Goal: Information Seeking & Learning: Learn about a topic

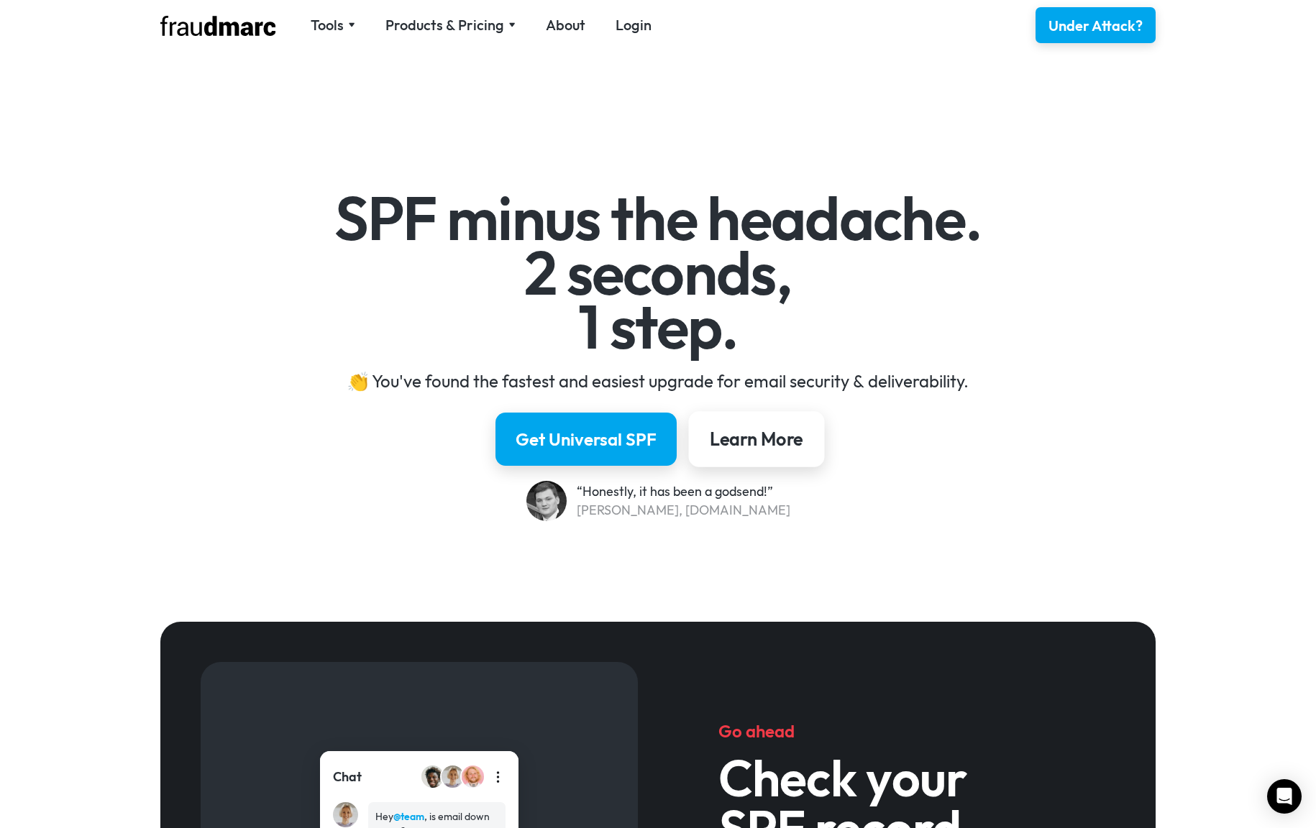
click at [747, 436] on div "Learn More" at bounding box center [755, 439] width 93 height 24
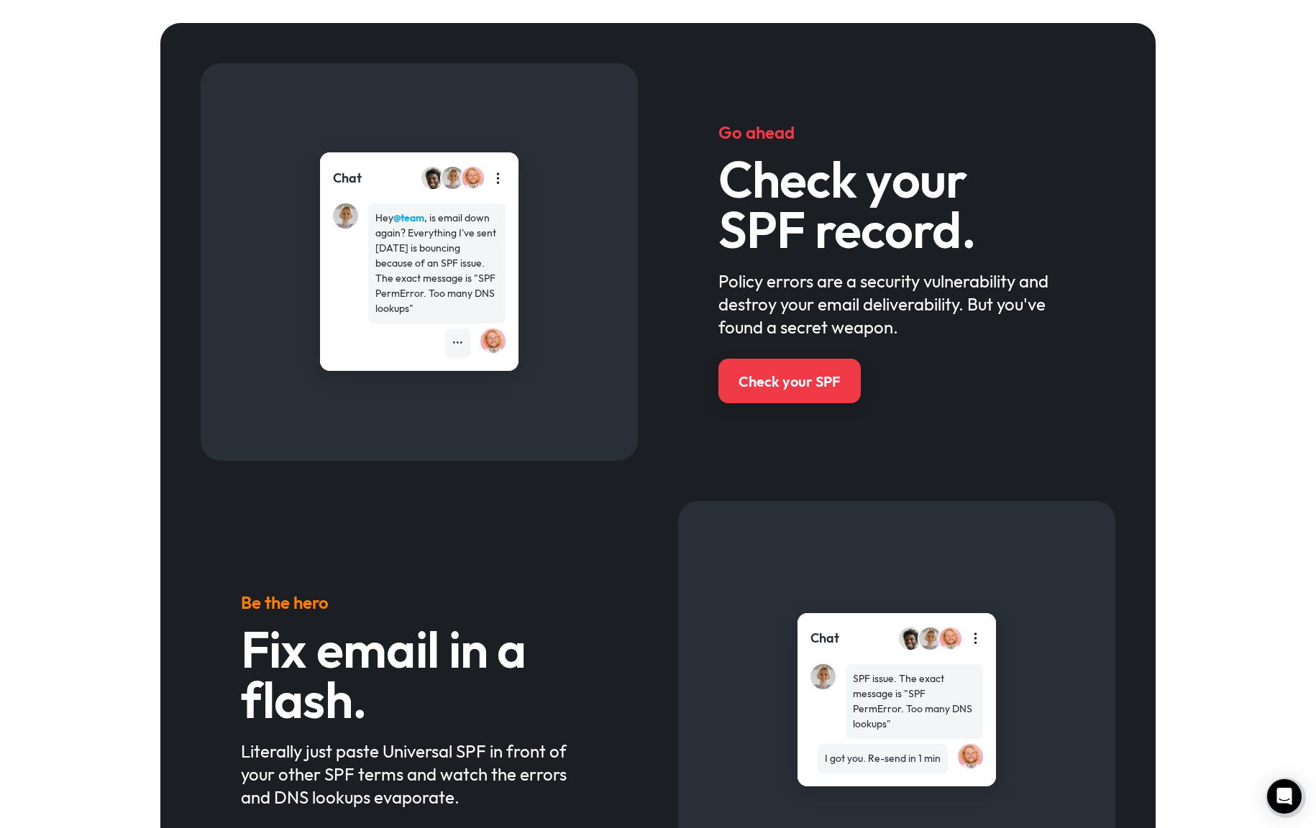
scroll to position [602, 0]
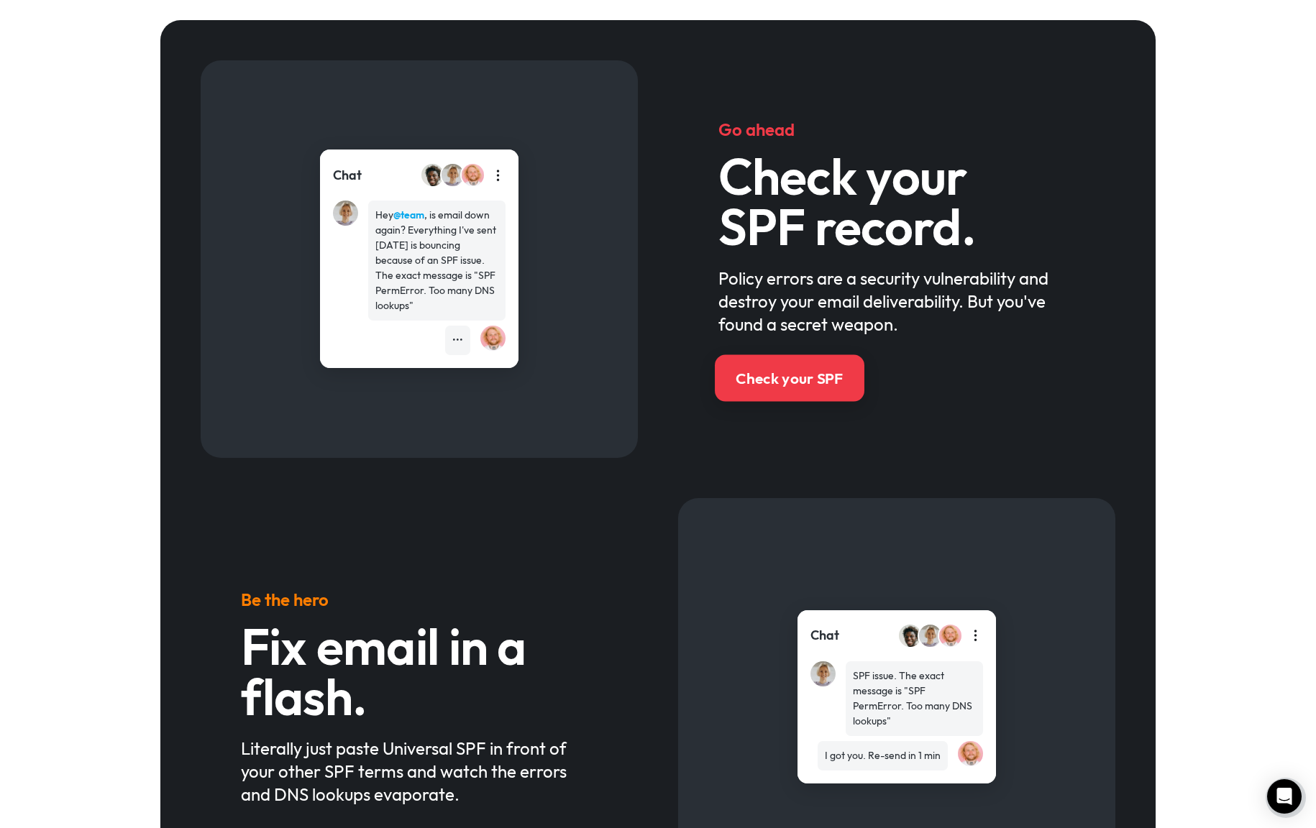
click at [798, 393] on link "Check your SPF" at bounding box center [790, 377] width 150 height 47
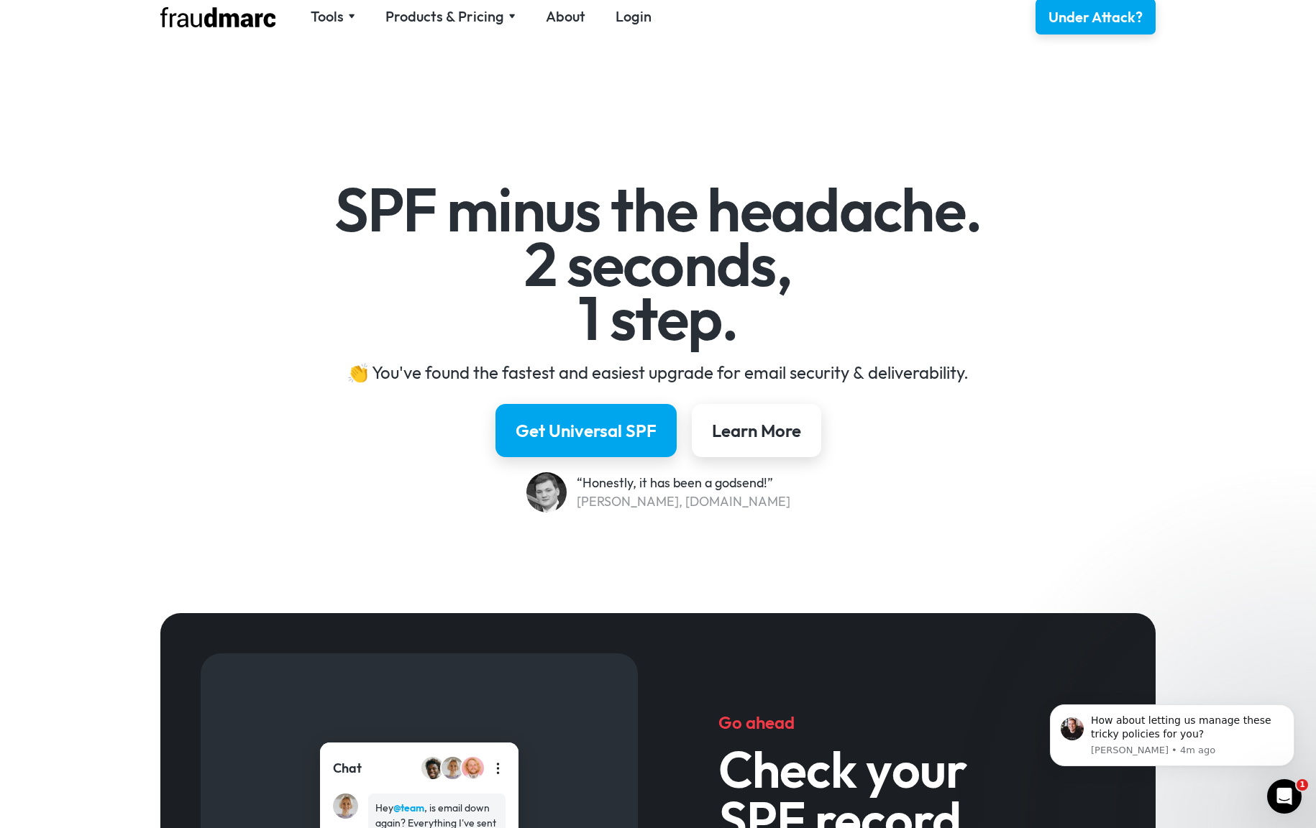
scroll to position [0, 0]
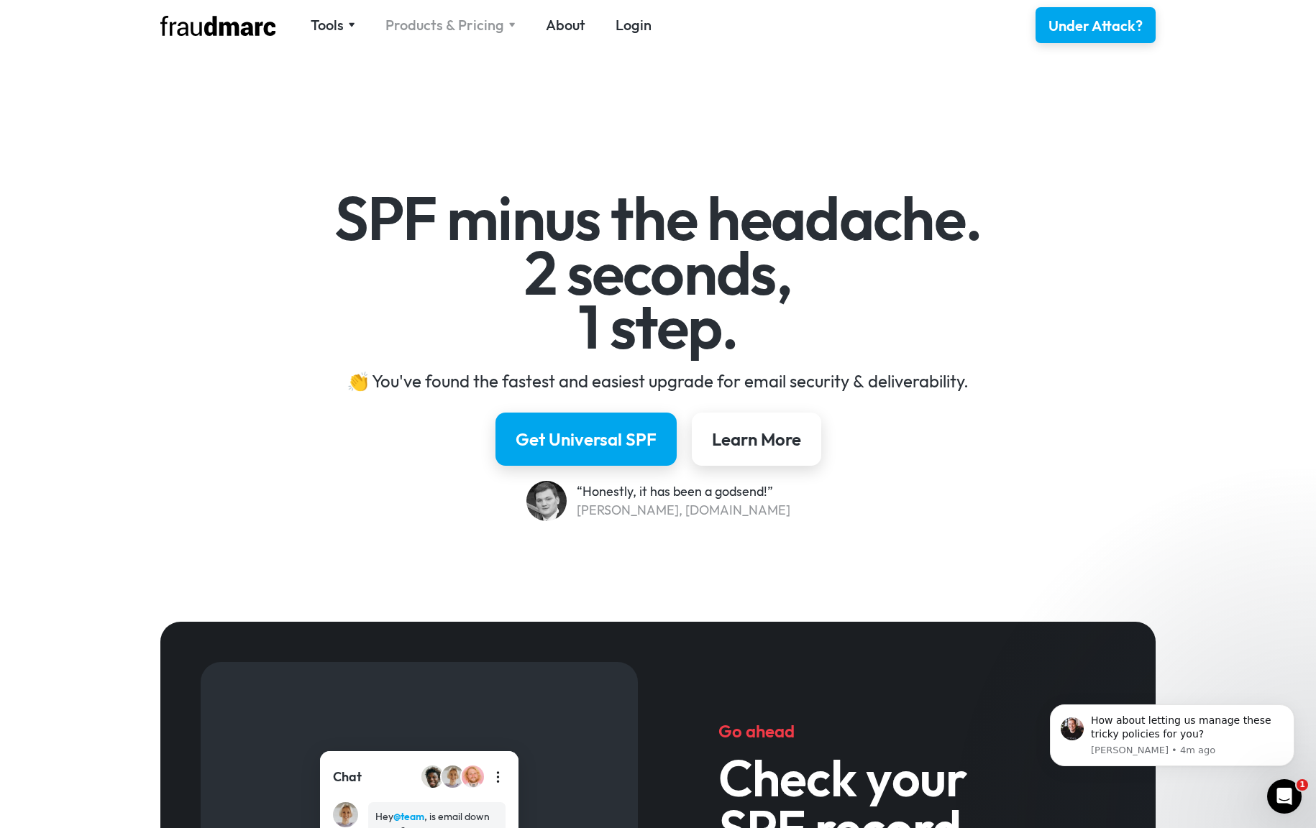
click at [447, 31] on div "Products & Pricing" at bounding box center [444, 25] width 119 height 20
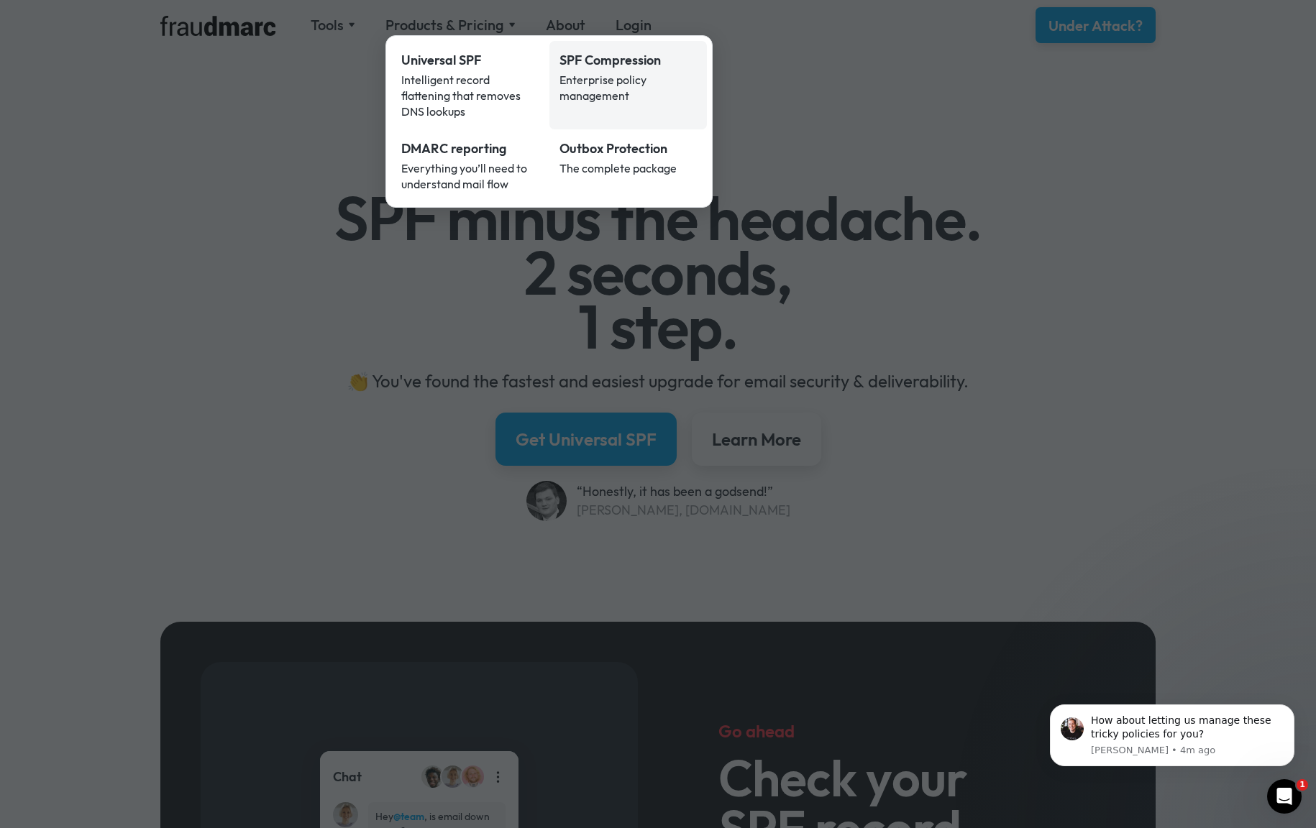
click at [591, 91] on div "Enterprise policy management" at bounding box center [628, 88] width 138 height 32
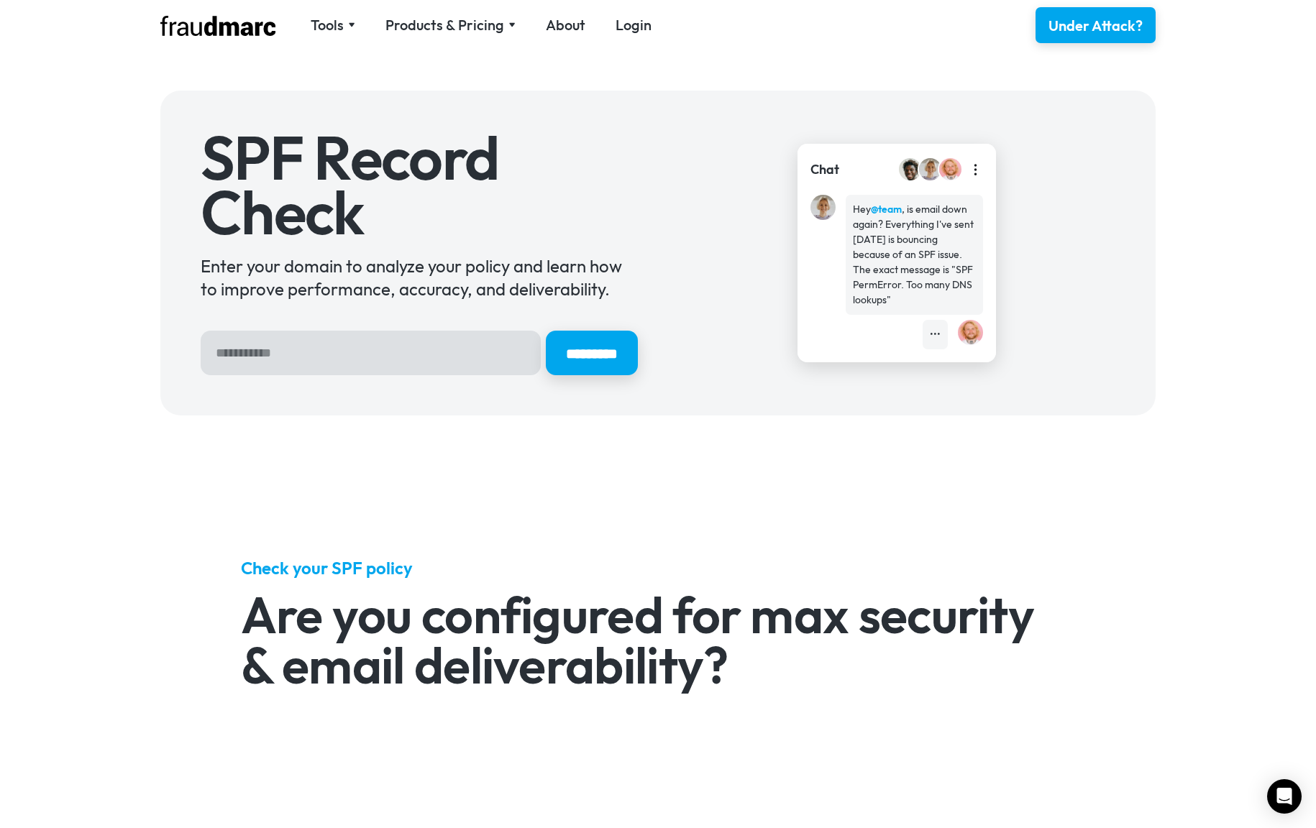
click at [376, 357] on input "Hero Sign Up Form" at bounding box center [371, 353] width 340 height 45
type input "**********"
click at [579, 358] on input "*********" at bounding box center [591, 353] width 96 height 47
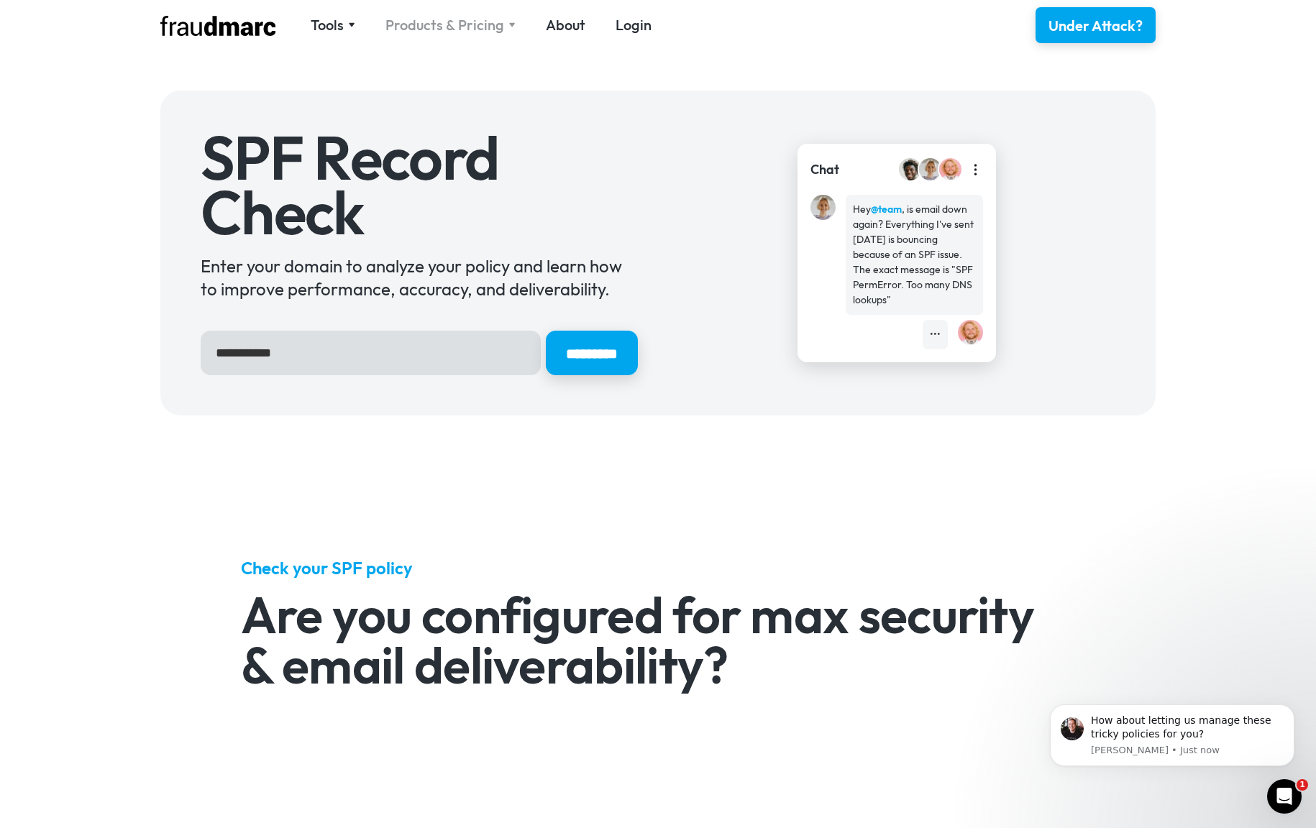
click at [463, 29] on div "Products & Pricing" at bounding box center [444, 25] width 119 height 20
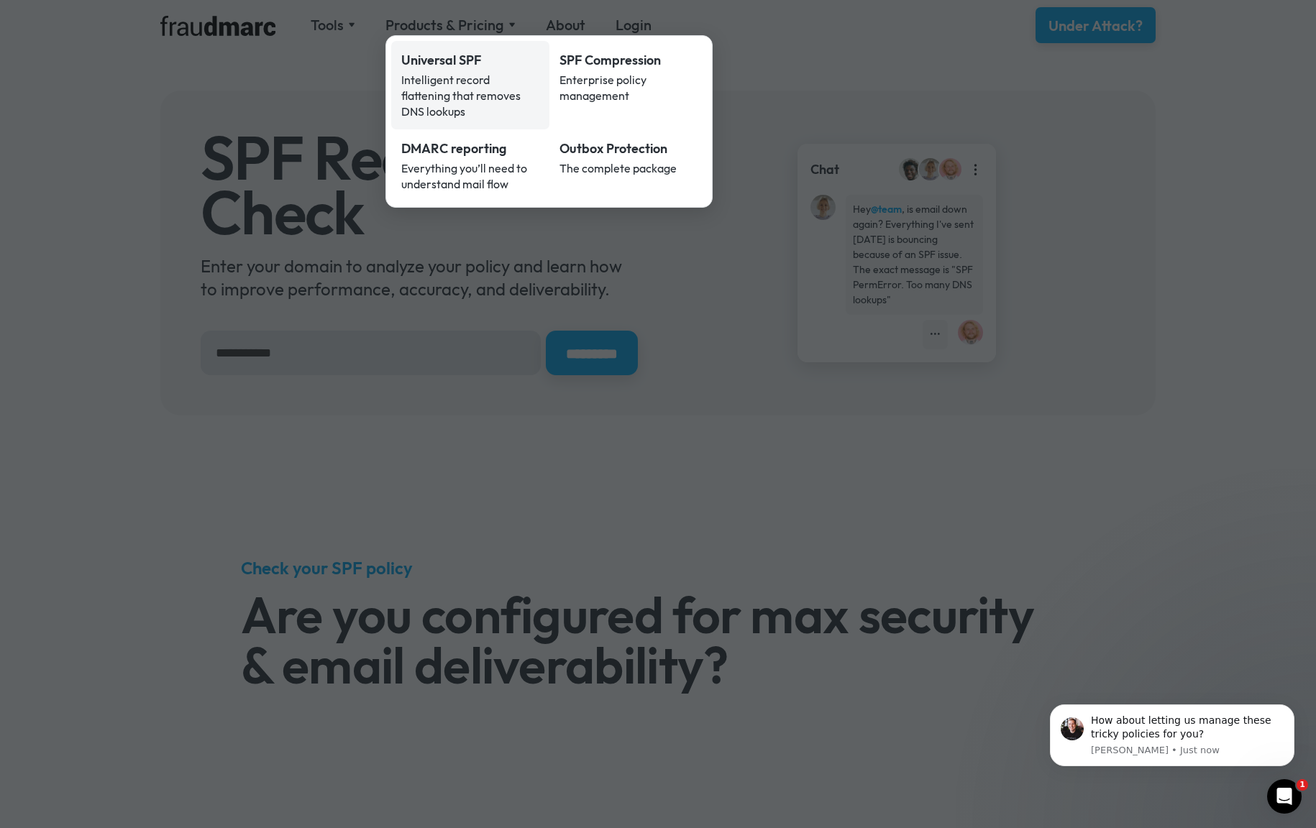
click at [454, 60] on div "Universal SPF" at bounding box center [470, 60] width 138 height 19
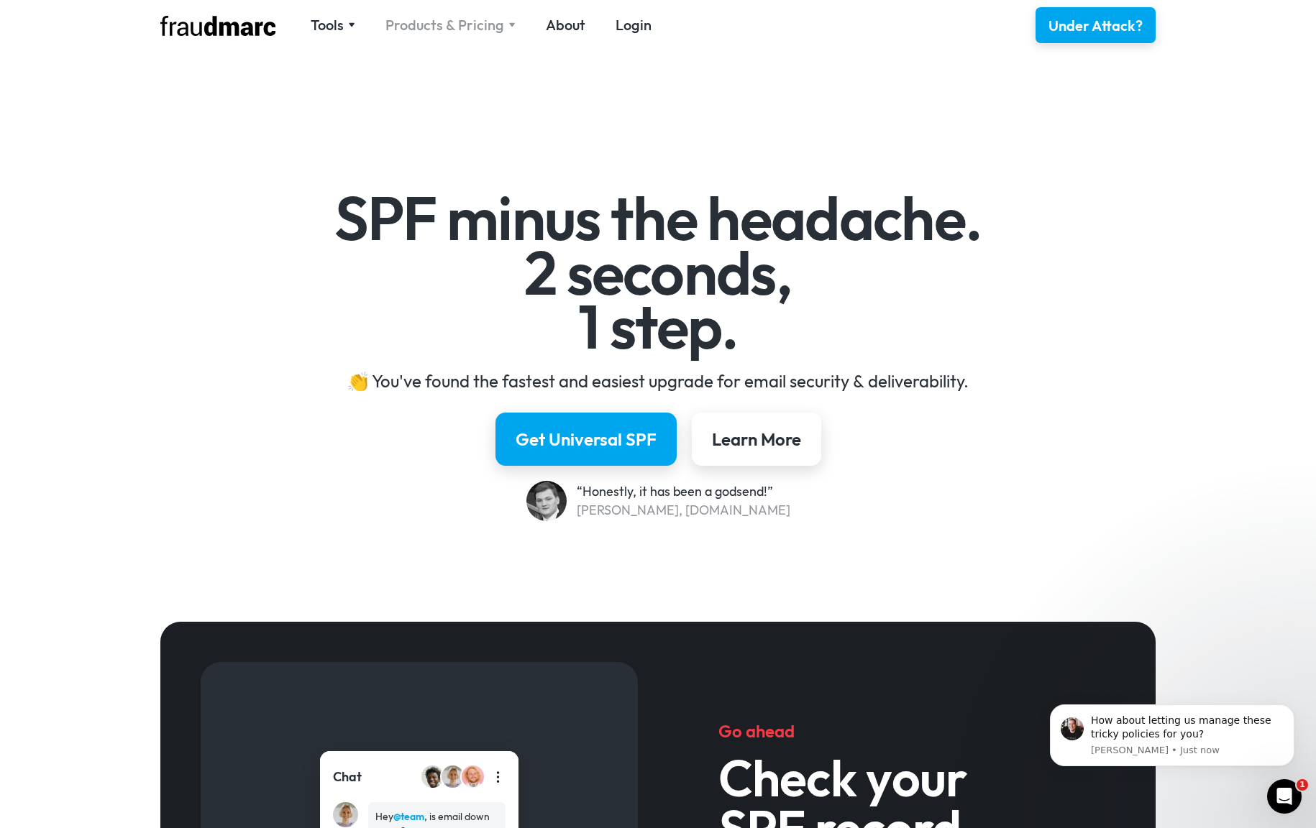
click at [482, 28] on div "Products & Pricing" at bounding box center [444, 25] width 119 height 20
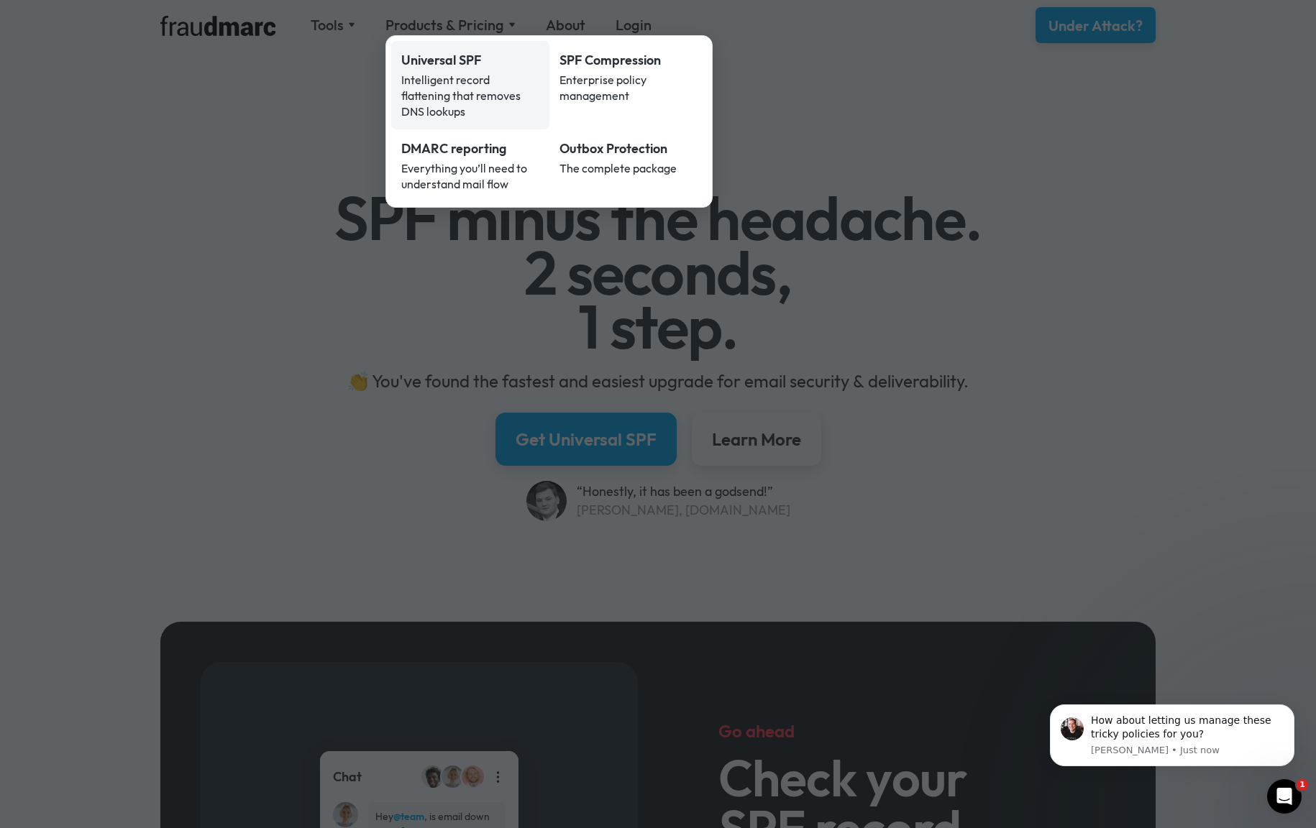
click at [488, 70] on link "Universal SPF Intelligent record flattening that removes DNS lookups" at bounding box center [470, 85] width 158 height 88
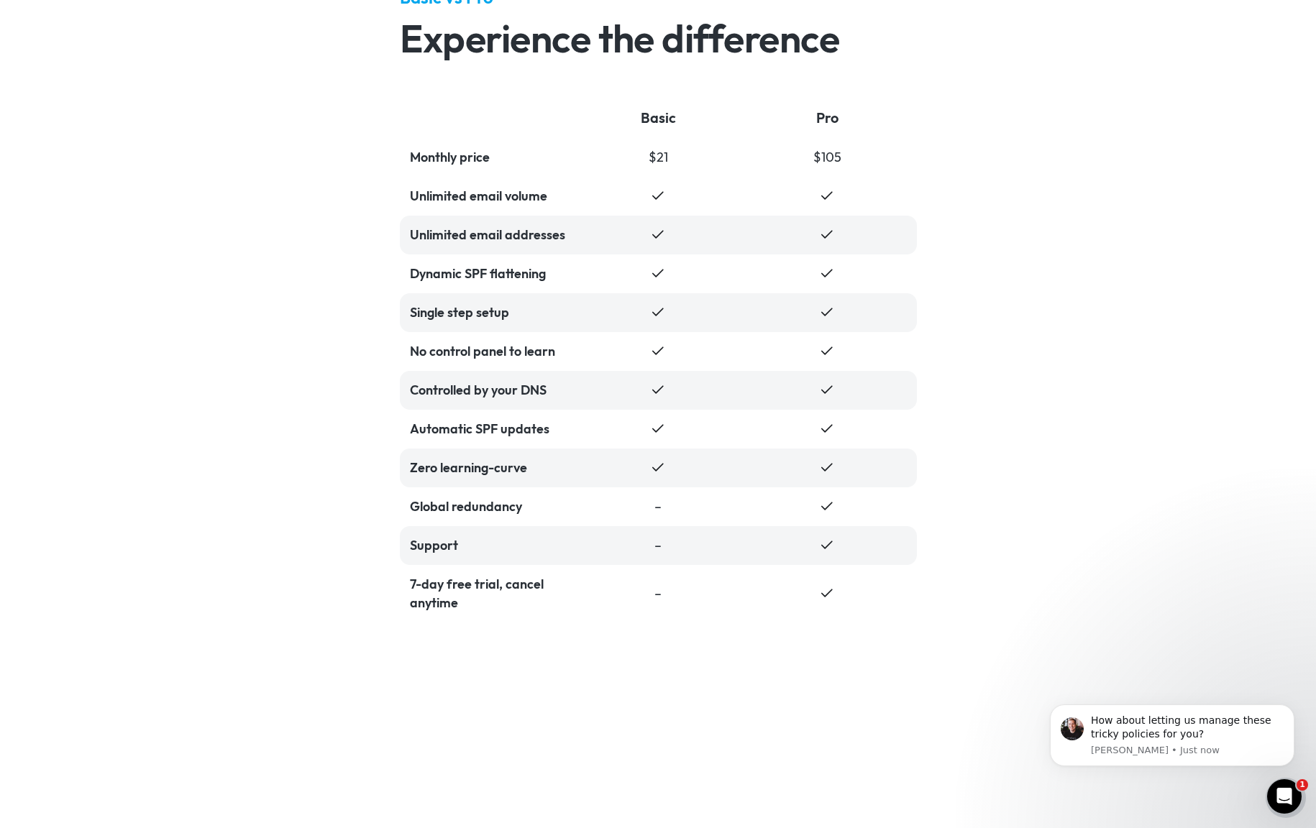
scroll to position [3663, 0]
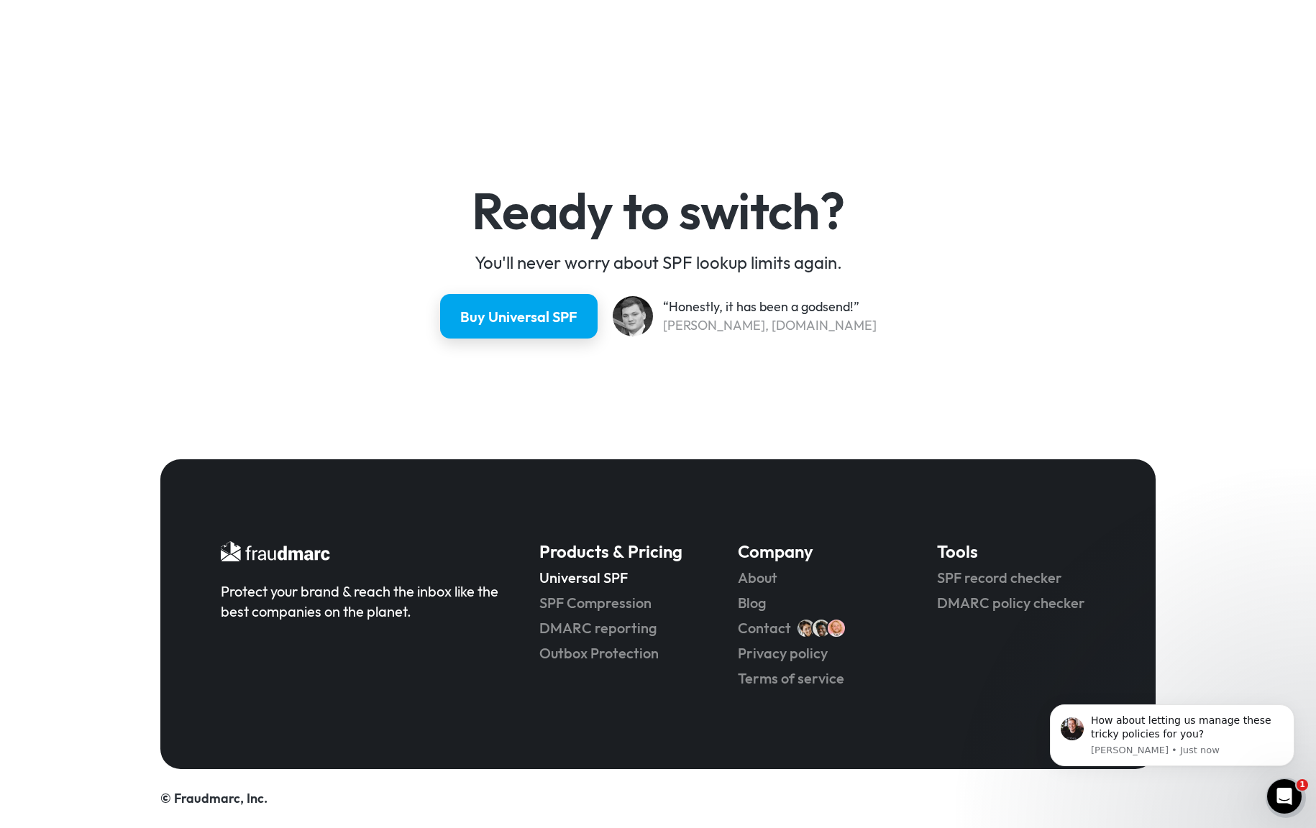
click at [597, 584] on link "Universal SPF" at bounding box center [618, 578] width 158 height 20
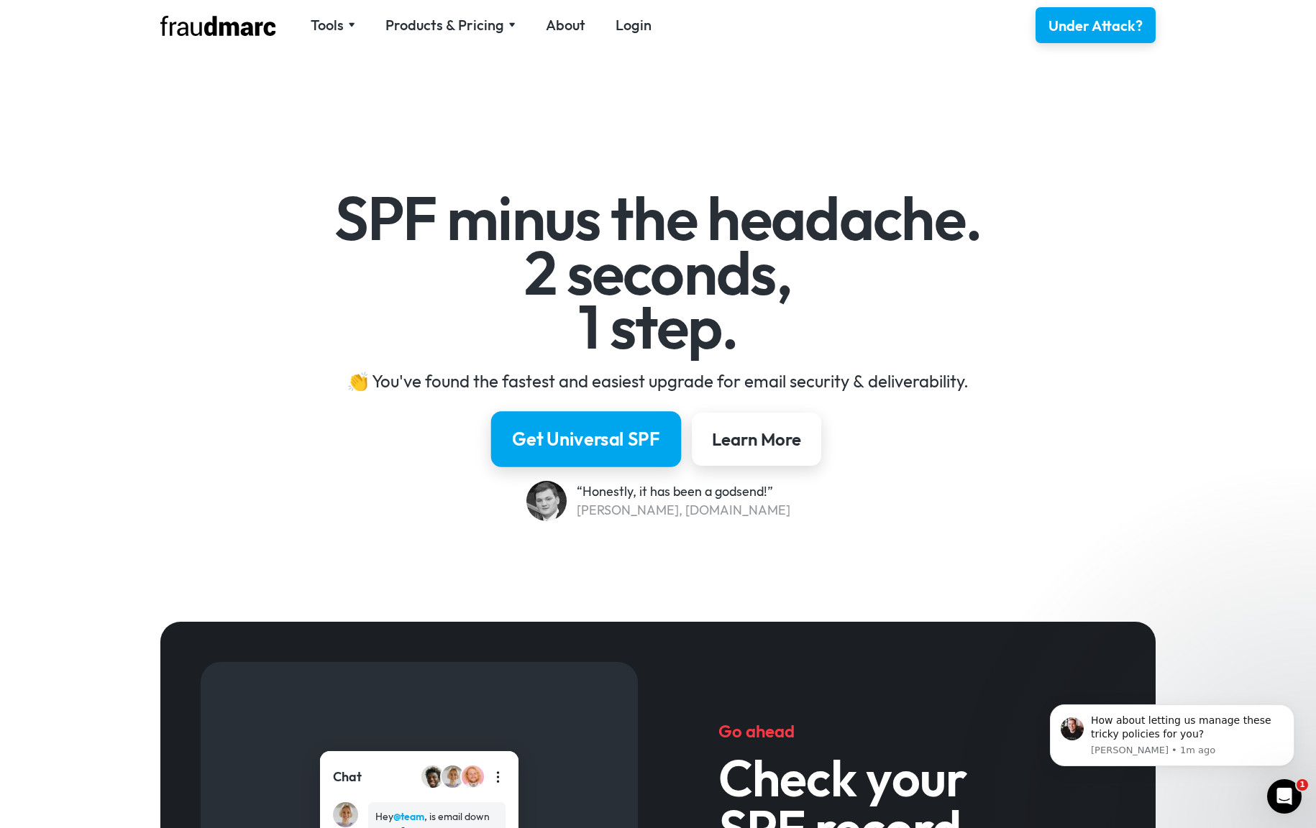
click at [604, 435] on div "Get Universal SPF" at bounding box center [586, 439] width 148 height 24
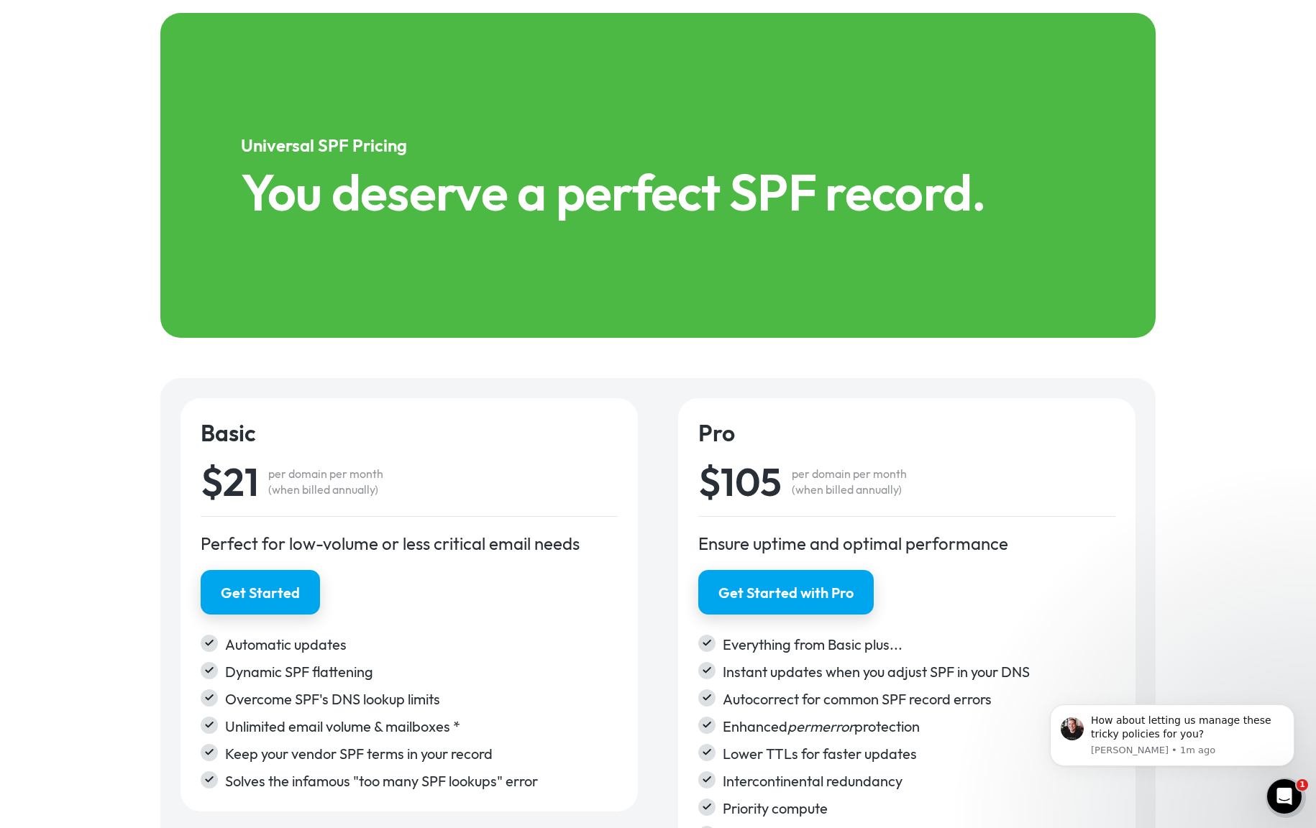
scroll to position [2004, 0]
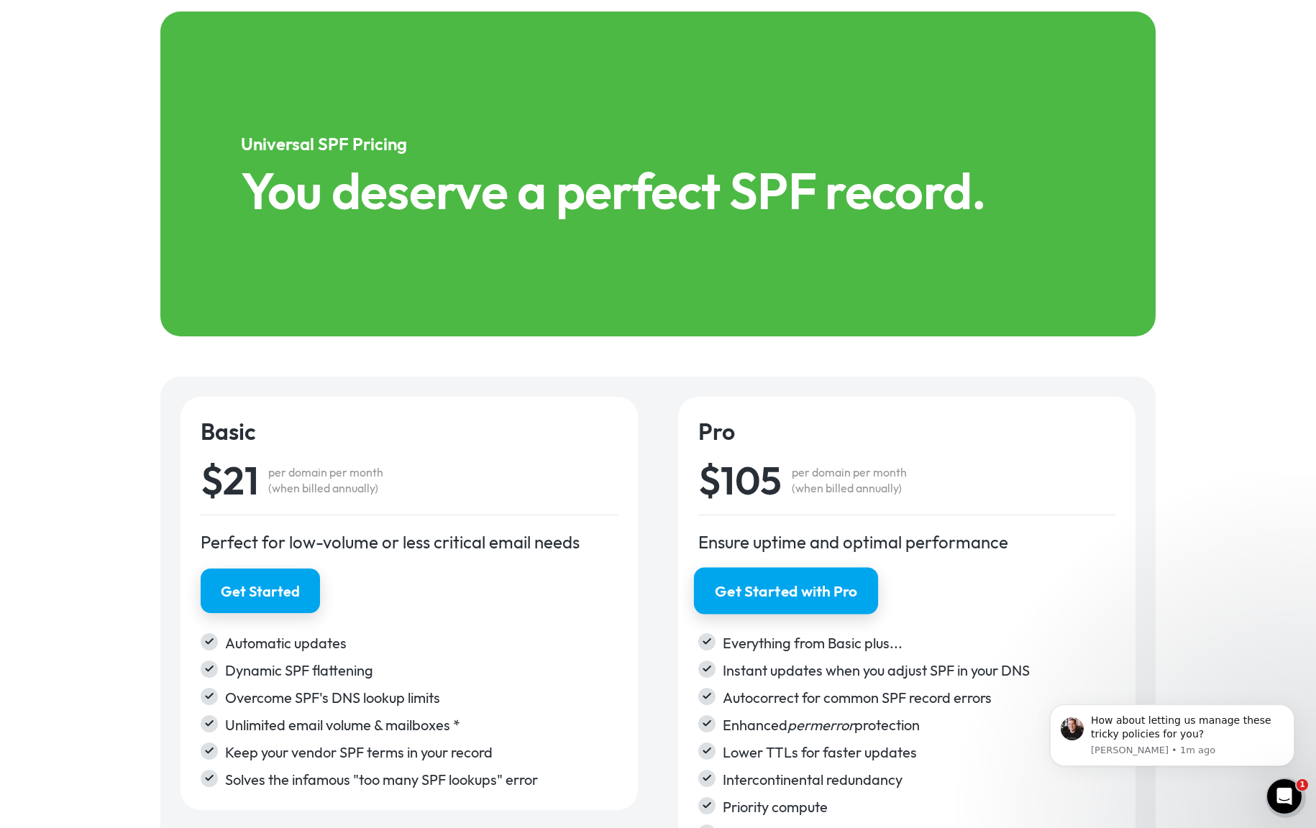
click at [795, 577] on link "Get Started with Pro" at bounding box center [786, 590] width 184 height 47
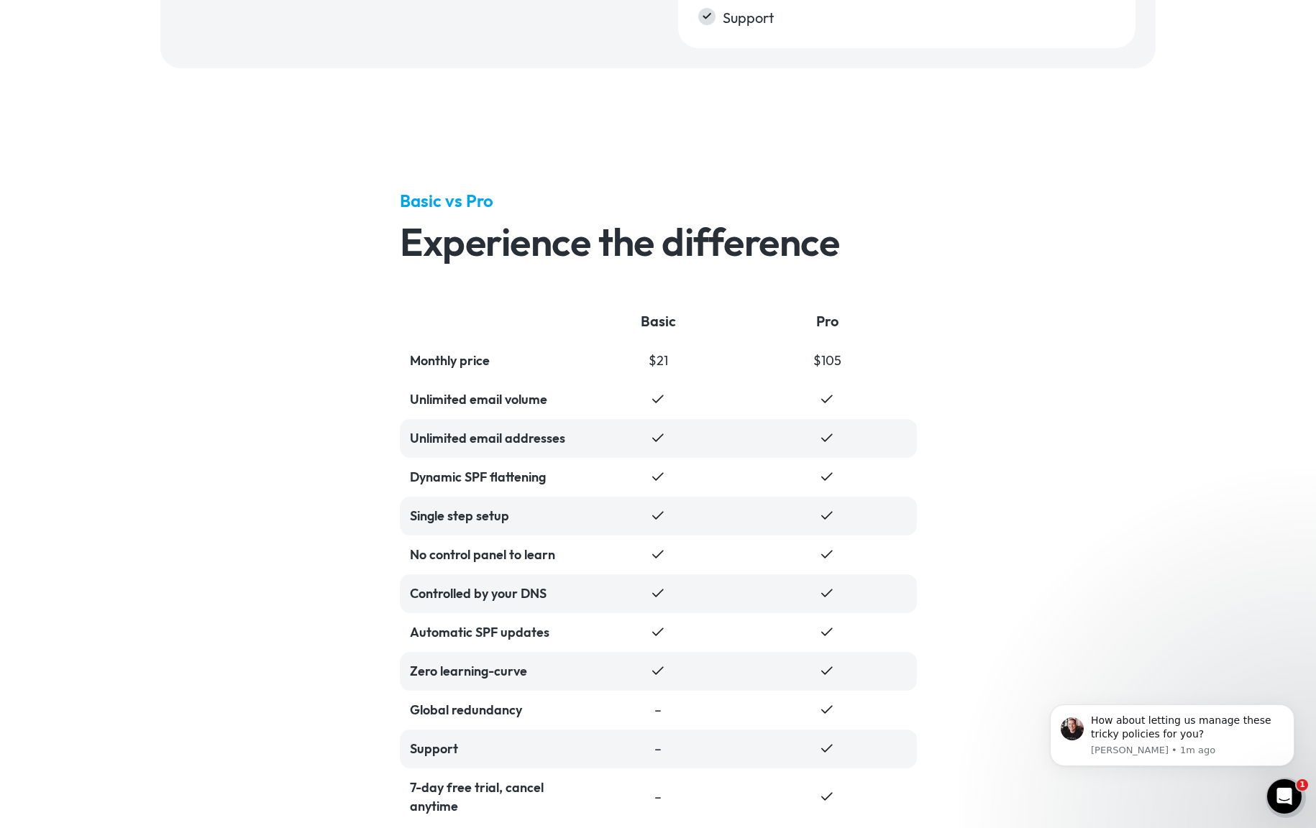
scroll to position [3663, 0]
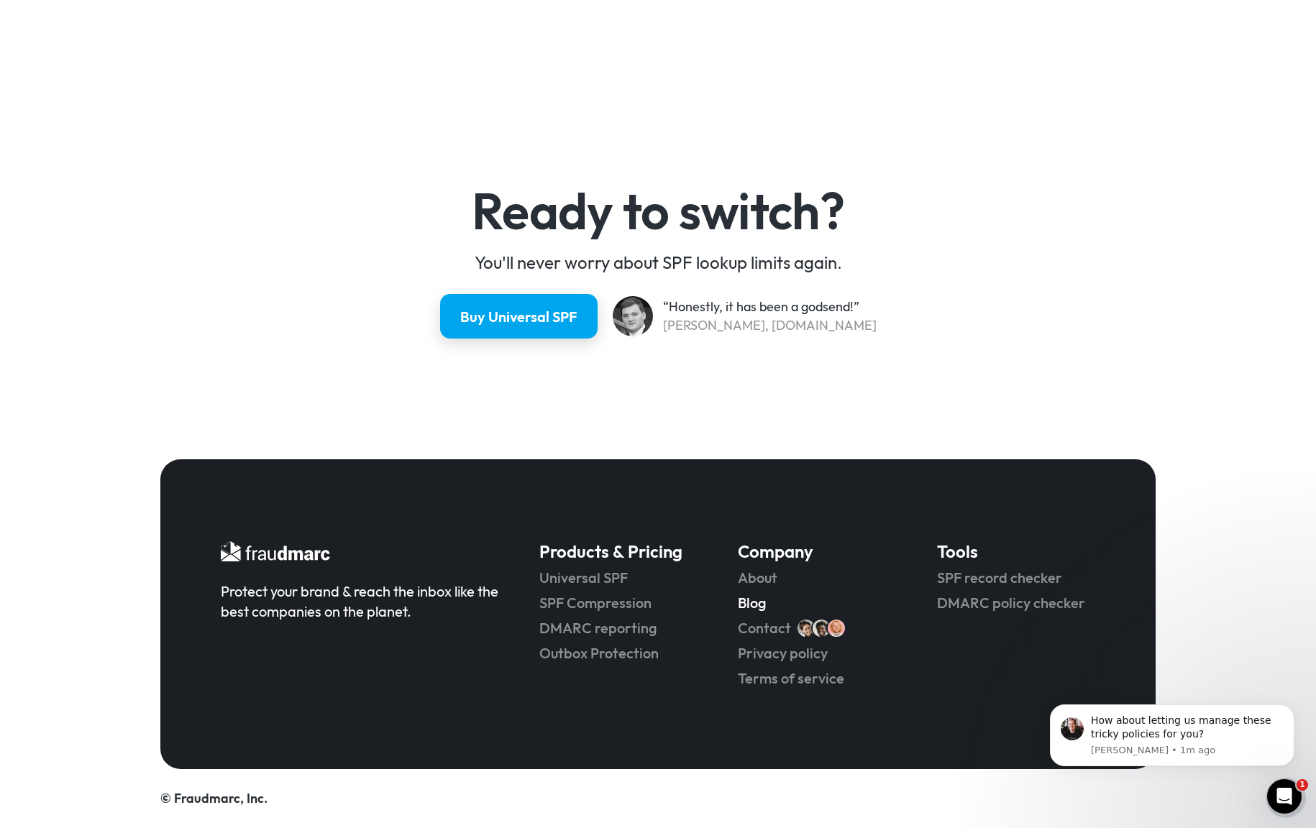
click at [753, 610] on link "Blog" at bounding box center [817, 603] width 158 height 20
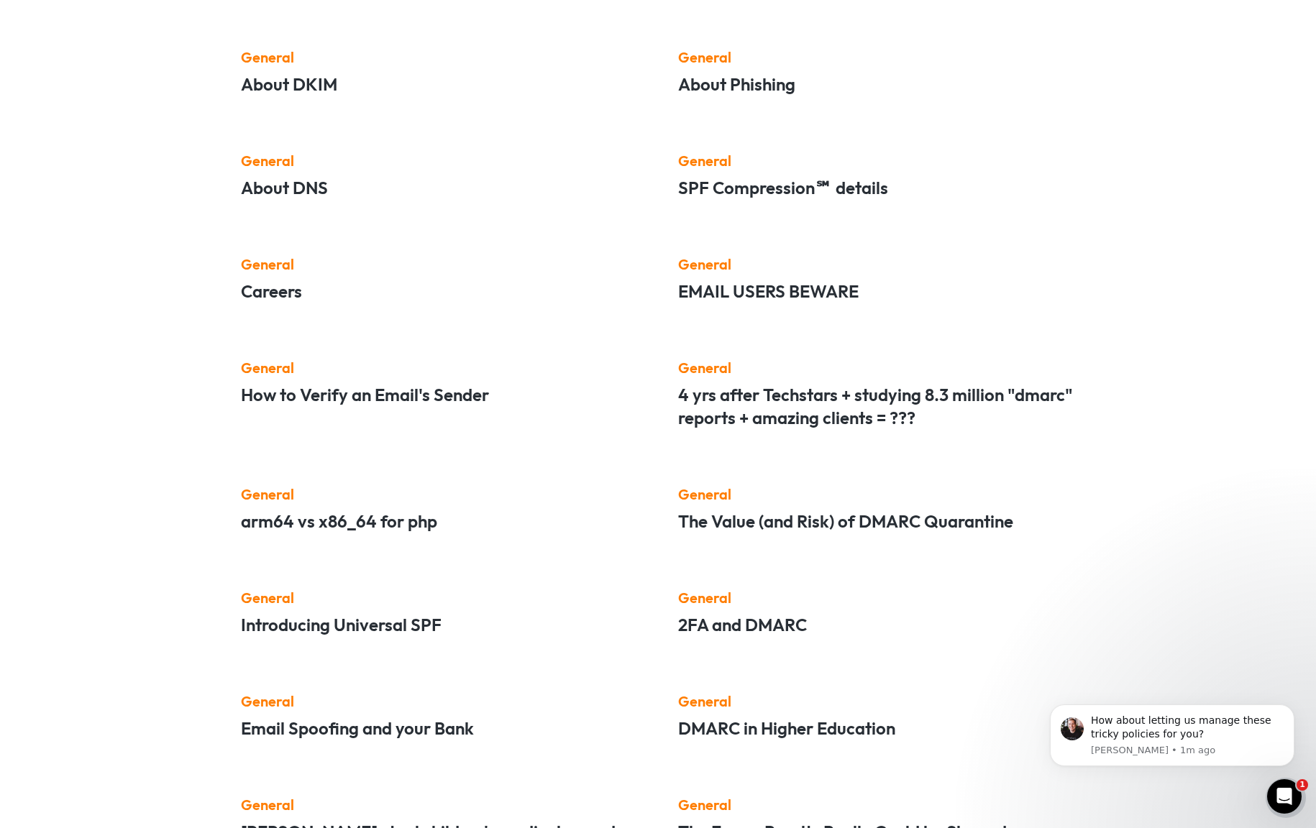
scroll to position [930, 0]
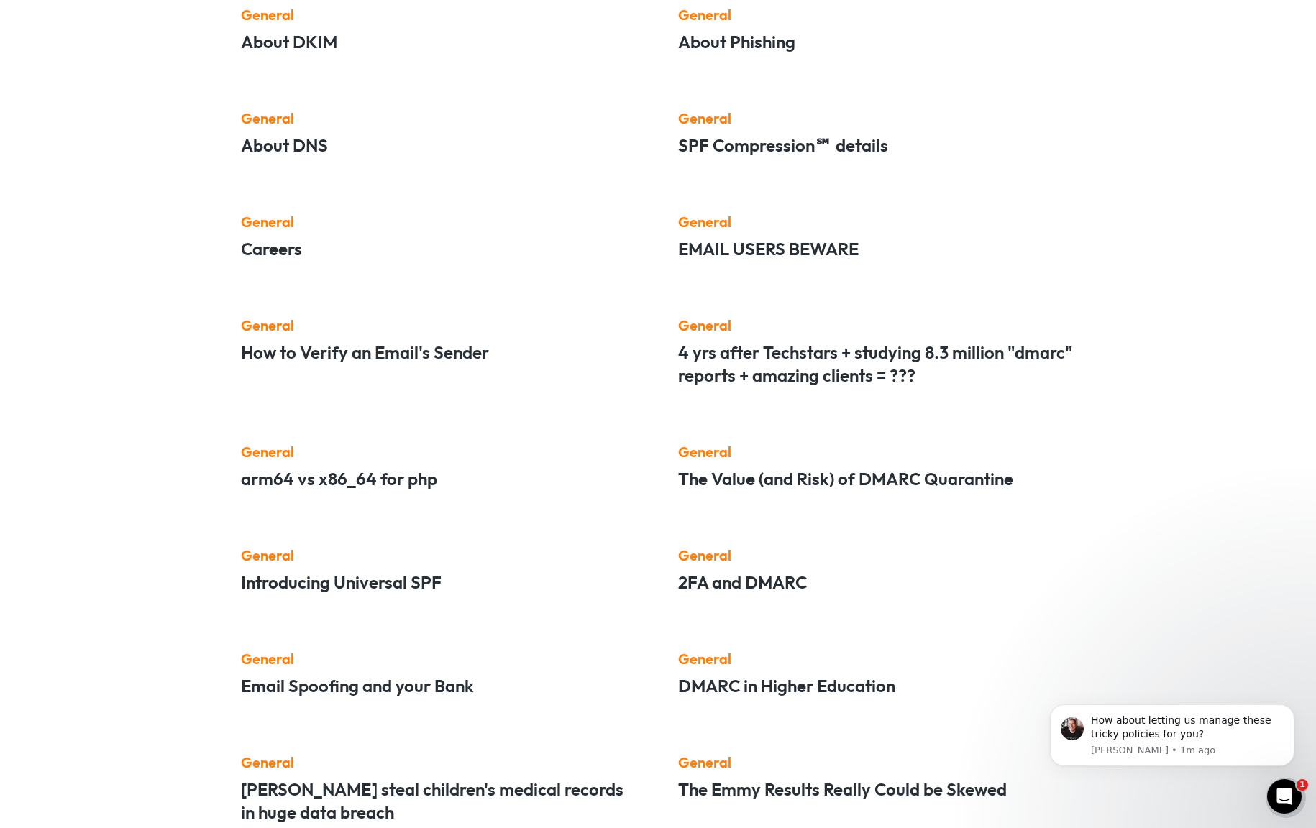
click at [390, 582] on h5 "Introducing Universal SPF" at bounding box center [440, 582] width 398 height 23
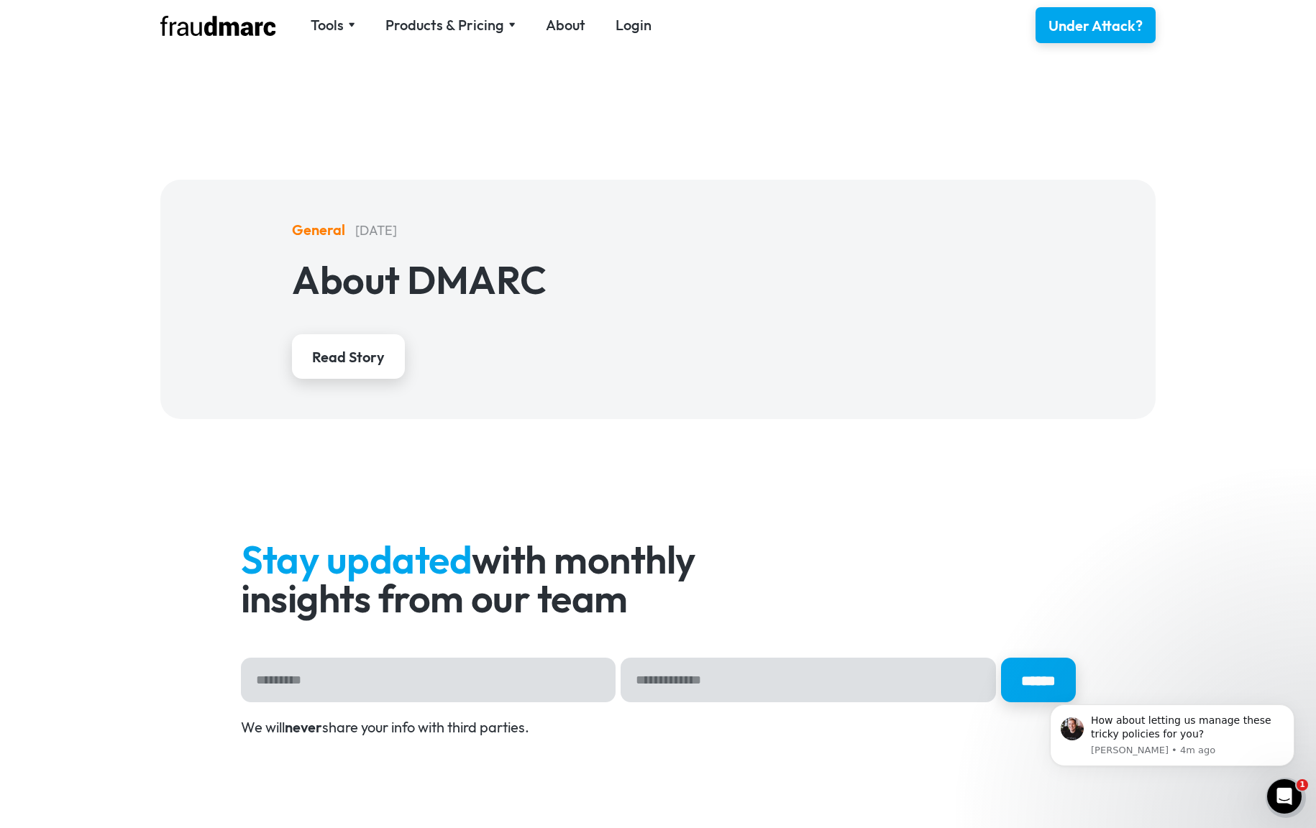
scroll to position [5853, 0]
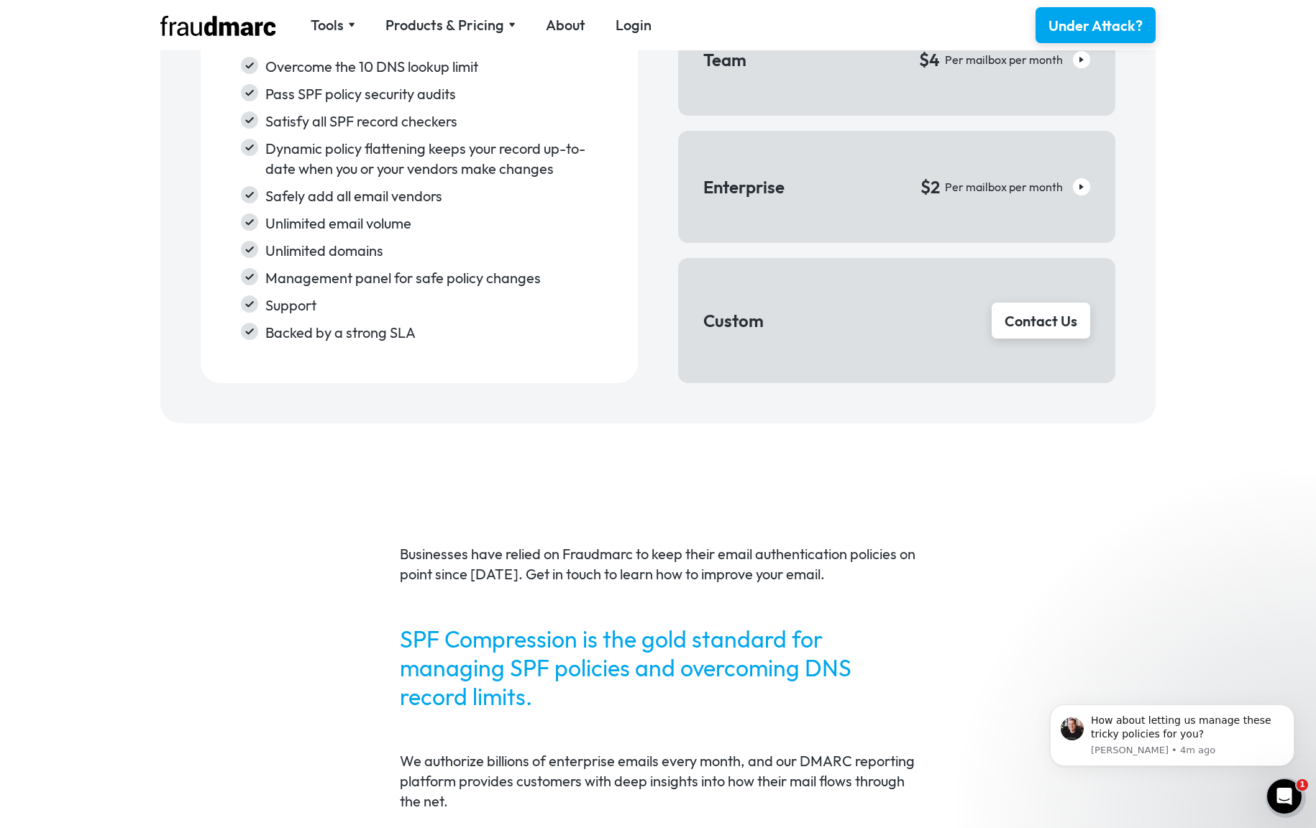
scroll to position [2855, 0]
